Goal: Task Accomplishment & Management: Use online tool/utility

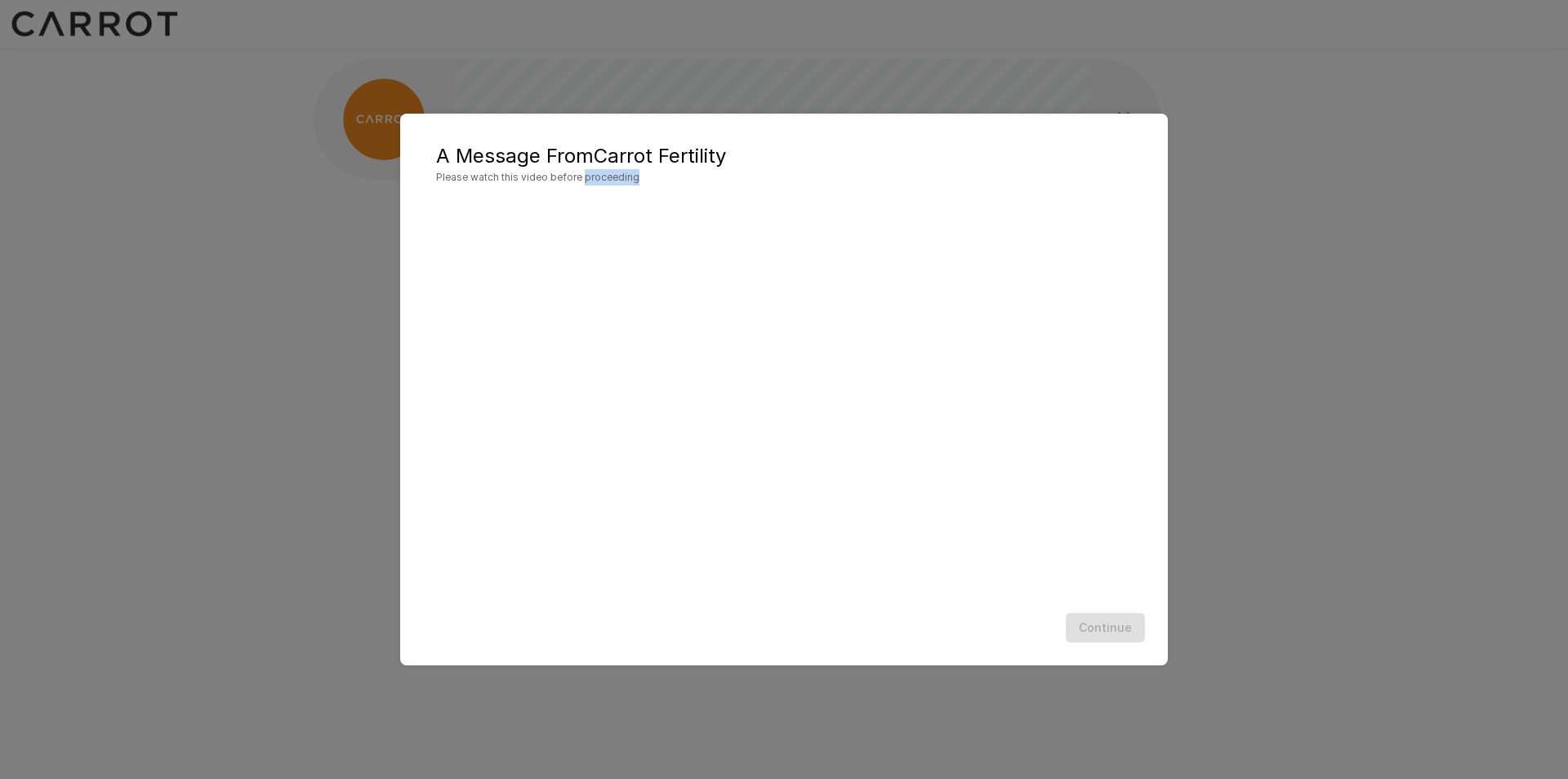
drag, startPoint x: 583, startPoint y: 194, endPoint x: 634, endPoint y: 216, distance: 55.5
click at [634, 216] on div "A Message From Carrot Fertility Please watch this video before proceeding Conti…" at bounding box center [784, 390] width 768 height 552
click at [606, 181] on span "Please watch this video before proceeding" at bounding box center [784, 177] width 695 height 16
drag, startPoint x: 575, startPoint y: 277, endPoint x: 585, endPoint y: 290, distance: 16.4
click at [585, 290] on div at bounding box center [784, 394] width 695 height 391
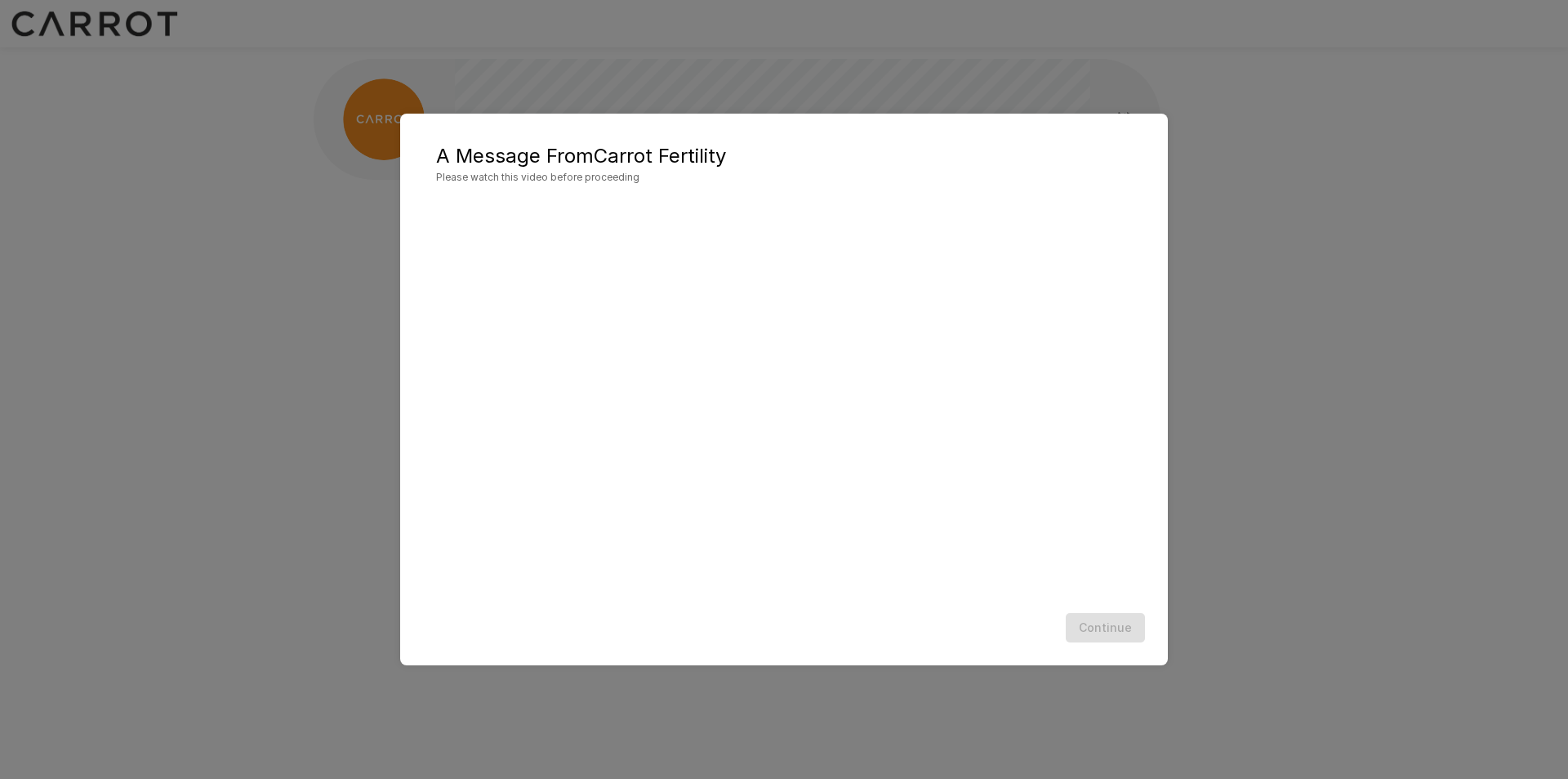
click at [1215, 466] on div "A Message From Carrot Fertility Please watch this video before proceeding Conti…" at bounding box center [784, 390] width 1568 height 779
click at [1289, 448] on div "A Message From Carrot Fertility Please watch this video before proceeding Conti…" at bounding box center [784, 390] width 1568 height 779
click at [1260, 448] on div "A Message From Carrot Fertility Please watch this video before proceeding Conti…" at bounding box center [784, 390] width 1568 height 779
click at [544, 174] on span "Please watch this video before proceeding" at bounding box center [784, 177] width 695 height 16
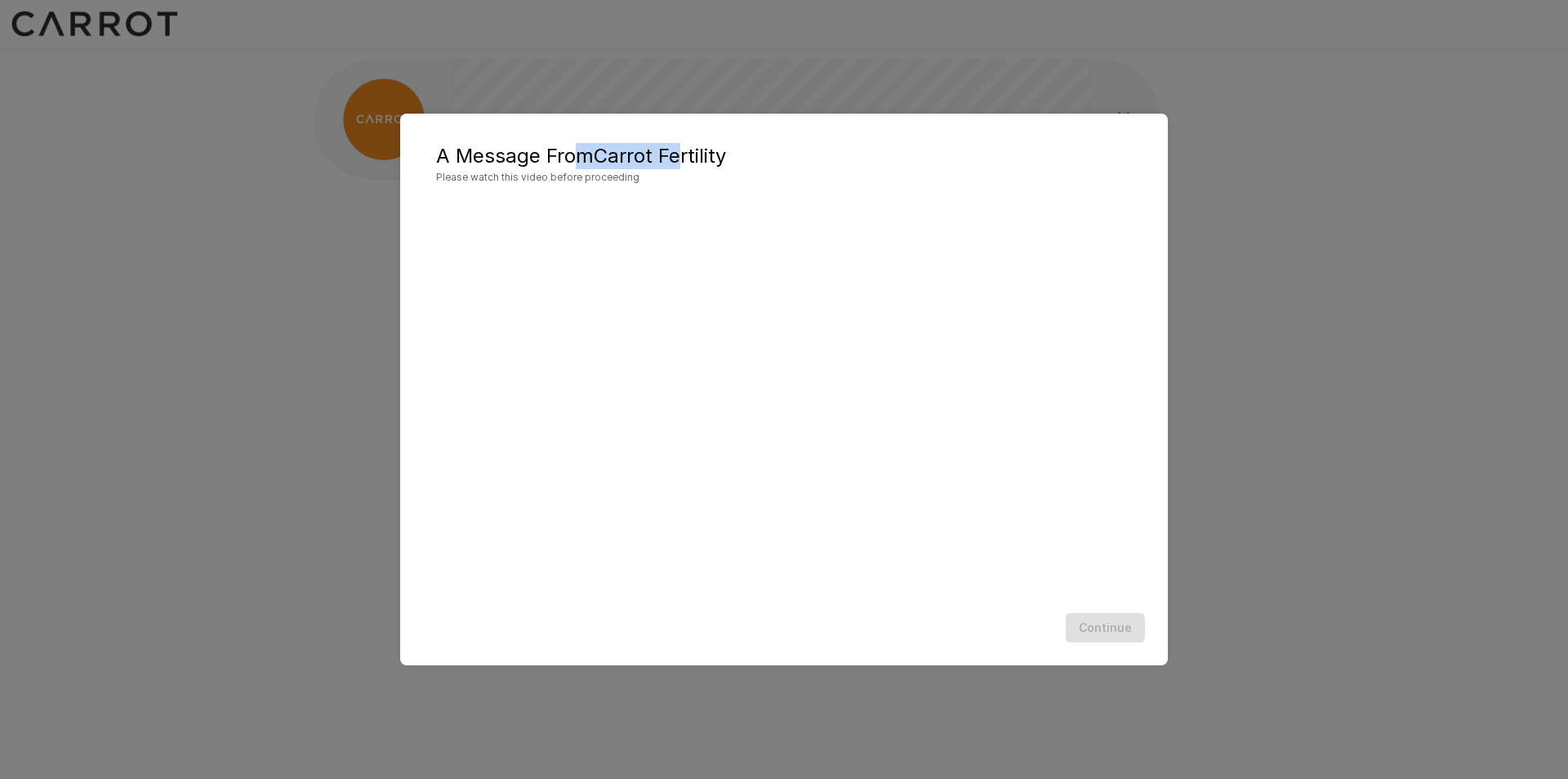
drag, startPoint x: 583, startPoint y: 158, endPoint x: 677, endPoint y: 158, distance: 94.0
click at [677, 158] on h5 "A Message From Carrot Fertility" at bounding box center [784, 155] width 695 height 26
drag, startPoint x: 848, startPoint y: 418, endPoint x: 812, endPoint y: 399, distance: 40.7
click at [848, 418] on div at bounding box center [784, 394] width 695 height 391
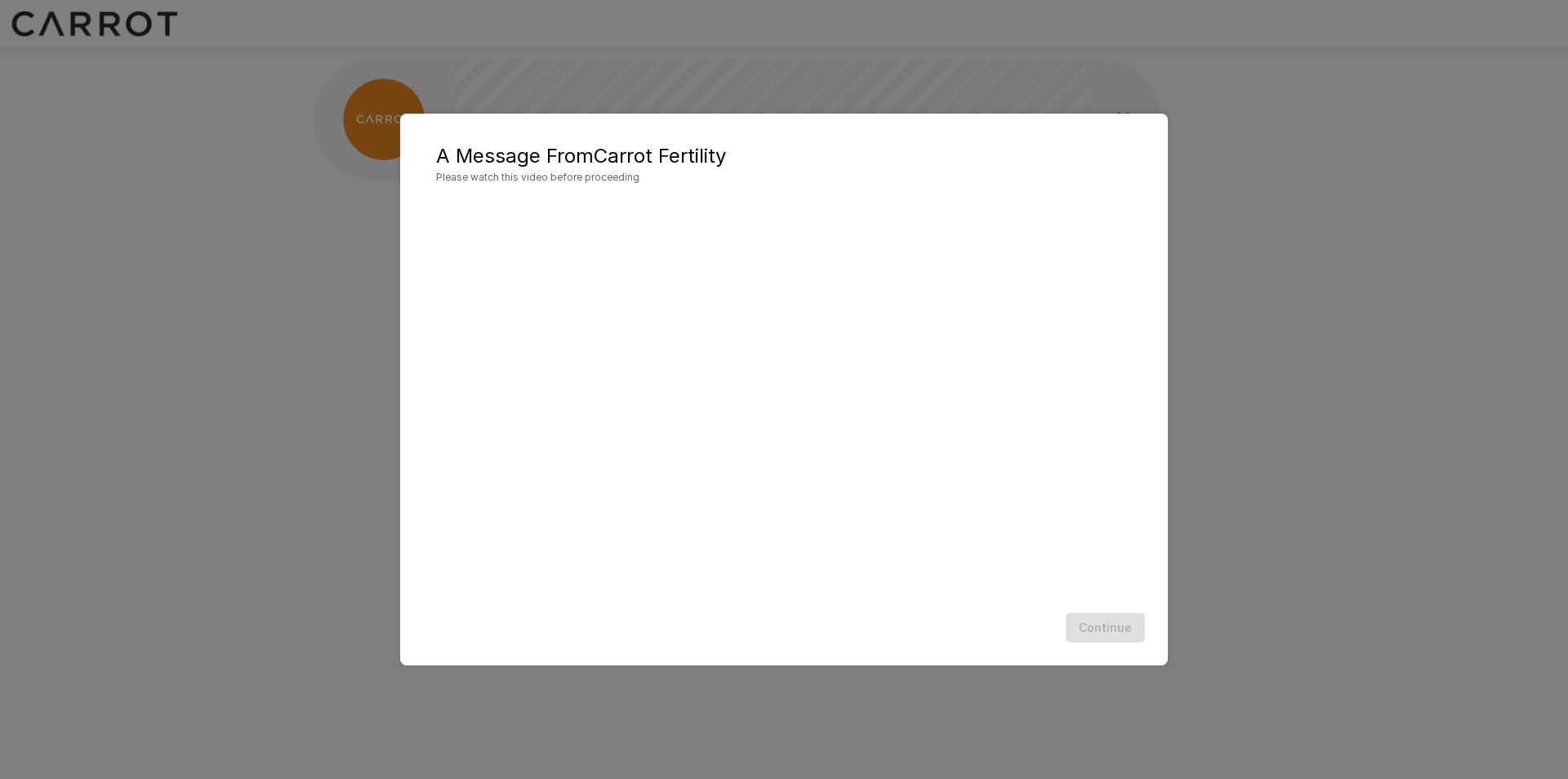
drag, startPoint x: 629, startPoint y: 357, endPoint x: 855, endPoint y: 512, distance: 274.0
click at [855, 512] on div at bounding box center [784, 394] width 695 height 391
click at [875, 512] on div at bounding box center [784, 394] width 695 height 391
click at [1076, 622] on div "Continue" at bounding box center [784, 628] width 735 height 43
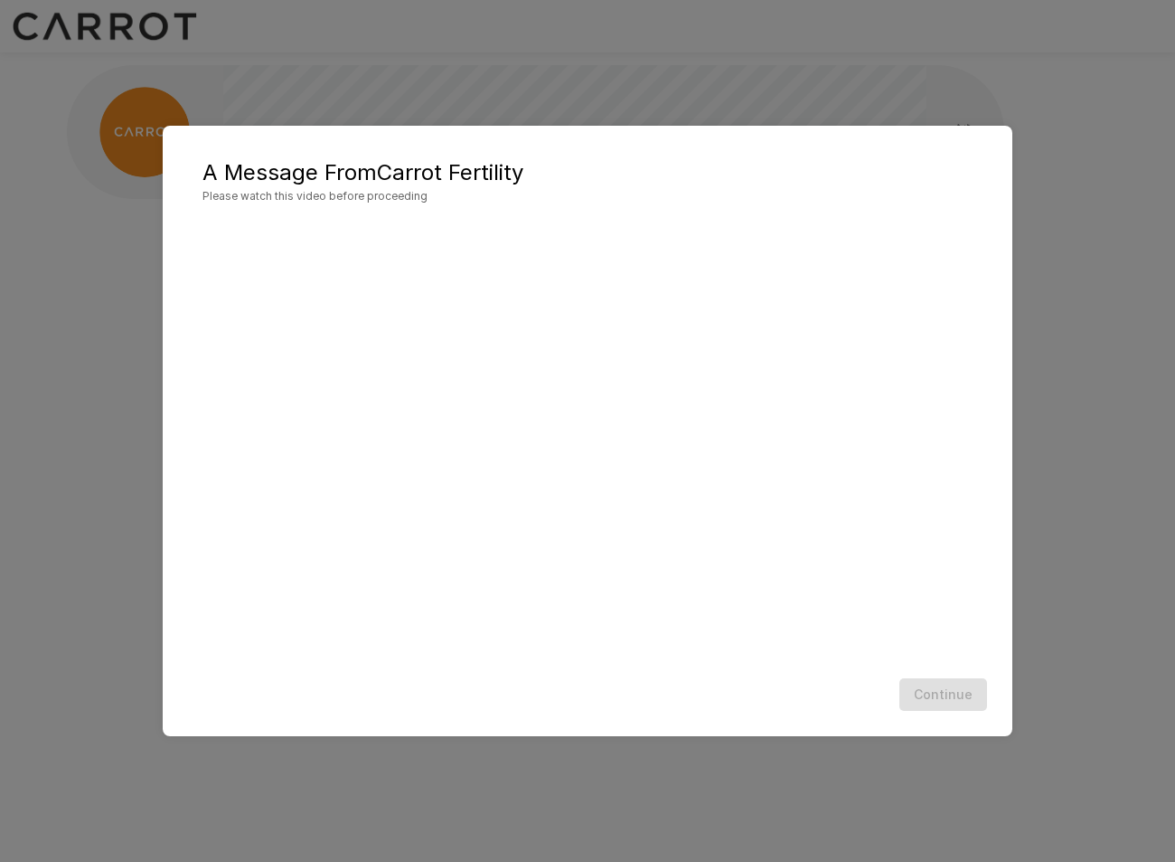
click at [440, 289] on div at bounding box center [588, 436] width 770 height 433
drag, startPoint x: 590, startPoint y: 219, endPoint x: 601, endPoint y: 265, distance: 47.4
click at [601, 265] on div at bounding box center [588, 436] width 770 height 433
drag, startPoint x: 683, startPoint y: 138, endPoint x: 710, endPoint y: 209, distance: 75.6
click at [710, 209] on div "A Message From Carrot Fertility Please watch this video before proceeding Conti…" at bounding box center [588, 431] width 850 height 611
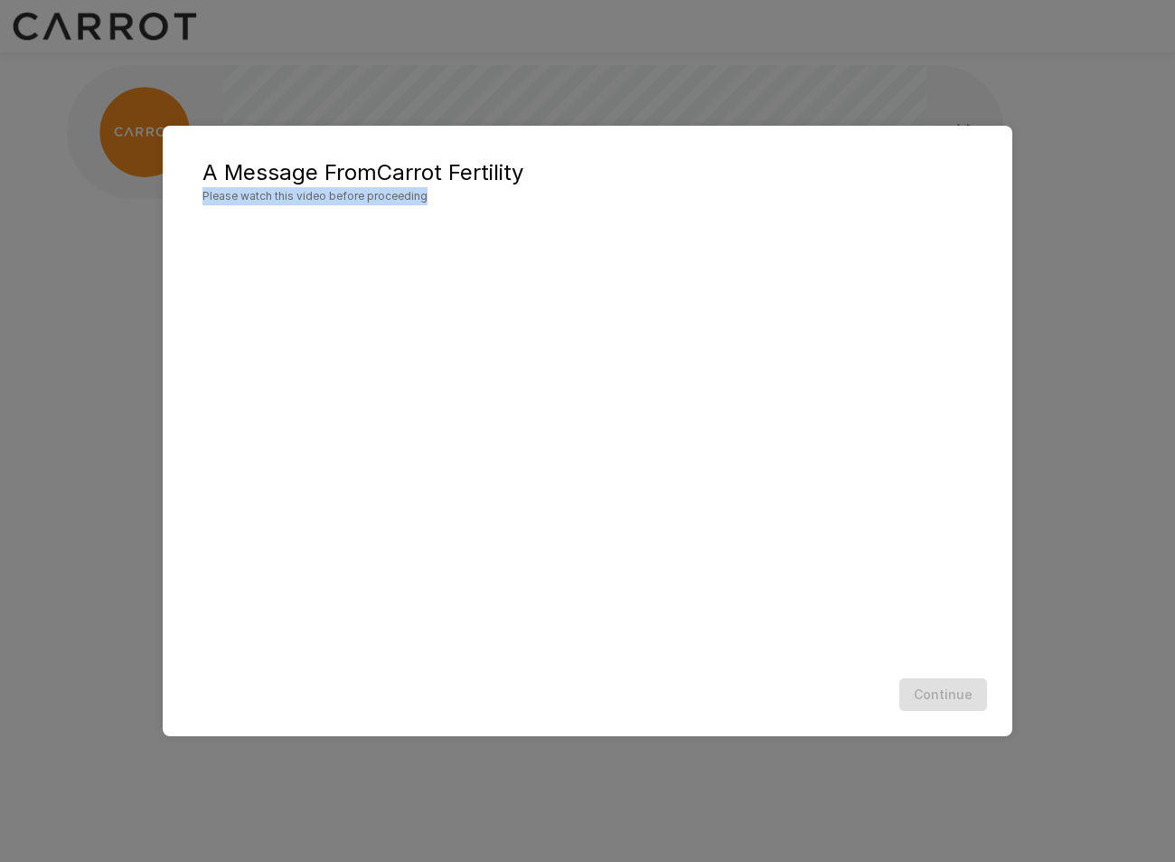
click at [703, 216] on h2 "A Message From Carrot Fertility Please watch this video before proceeding" at bounding box center [588, 182] width 814 height 76
